Goal: Information Seeking & Learning: Stay updated

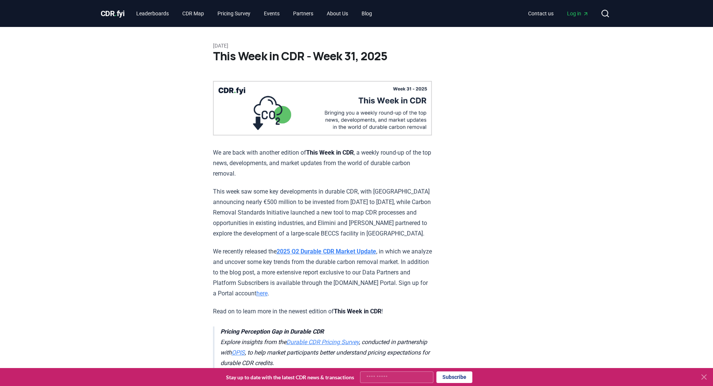
click at [369, 229] on p "This week saw some key developments in durable CDR, with [GEOGRAPHIC_DATA] anno…" at bounding box center [322, 212] width 219 height 52
drag, startPoint x: 369, startPoint y: 229, endPoint x: 369, endPoint y: 218, distance: 10.5
click at [369, 218] on p "This week saw some key developments in durable CDR, with [GEOGRAPHIC_DATA] anno…" at bounding box center [322, 212] width 219 height 52
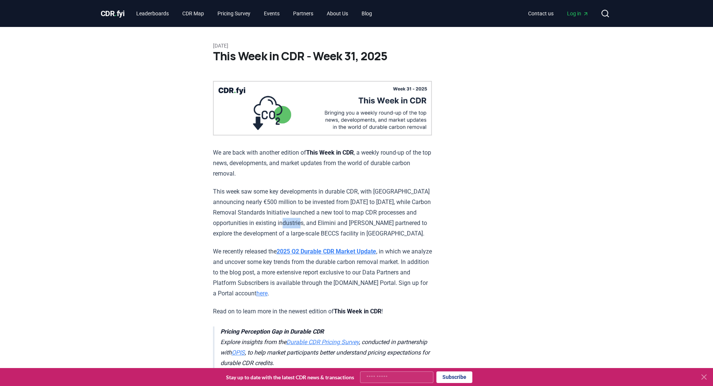
click at [369, 218] on p "This week saw some key developments in durable CDR, with [GEOGRAPHIC_DATA] anno…" at bounding box center [322, 212] width 219 height 52
copy p "Elimini"
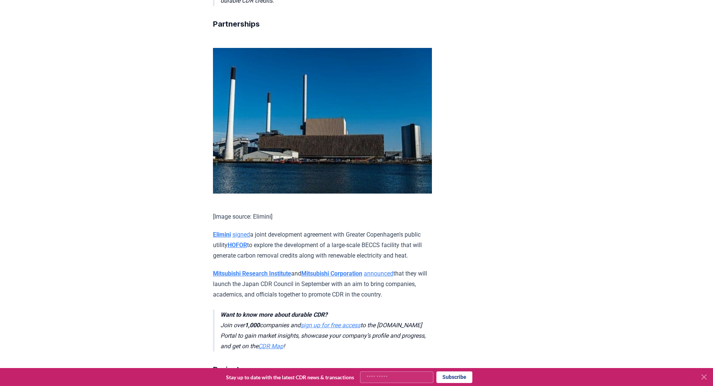
scroll to position [363, 0]
click at [400, 257] on p "[PERSON_NAME] signed a joint development agreement with Greater Copenhagen's pu…" at bounding box center [322, 244] width 219 height 31
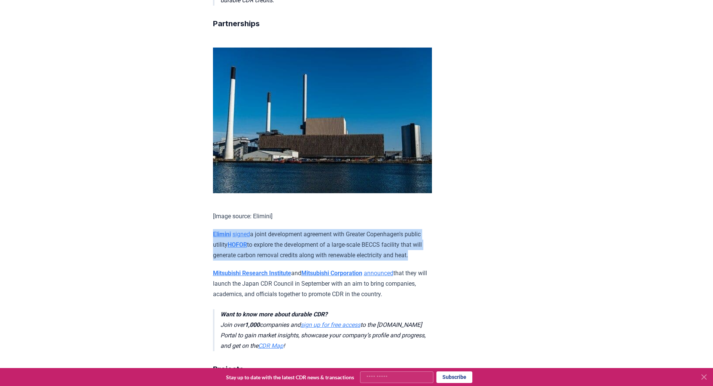
click at [400, 257] on p "[PERSON_NAME] signed a joint development agreement with Greater Copenhagen's pu…" at bounding box center [322, 244] width 219 height 31
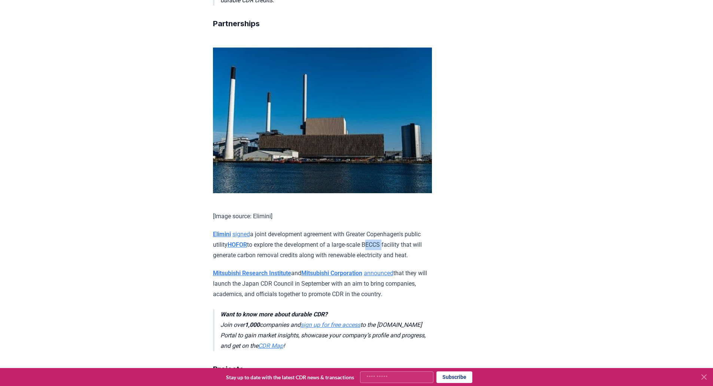
click at [400, 257] on p "[PERSON_NAME] signed a joint development agreement with Greater Copenhagen's pu…" at bounding box center [322, 244] width 219 height 31
click at [705, 377] on icon at bounding box center [703, 376] width 9 height 9
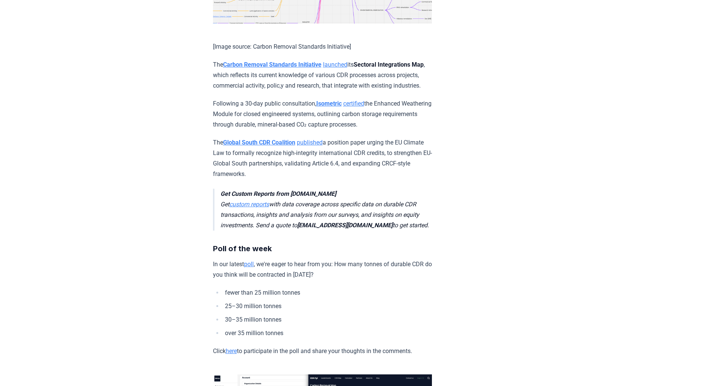
scroll to position [1821, 0]
